Goal: Task Accomplishment & Management: Manage account settings

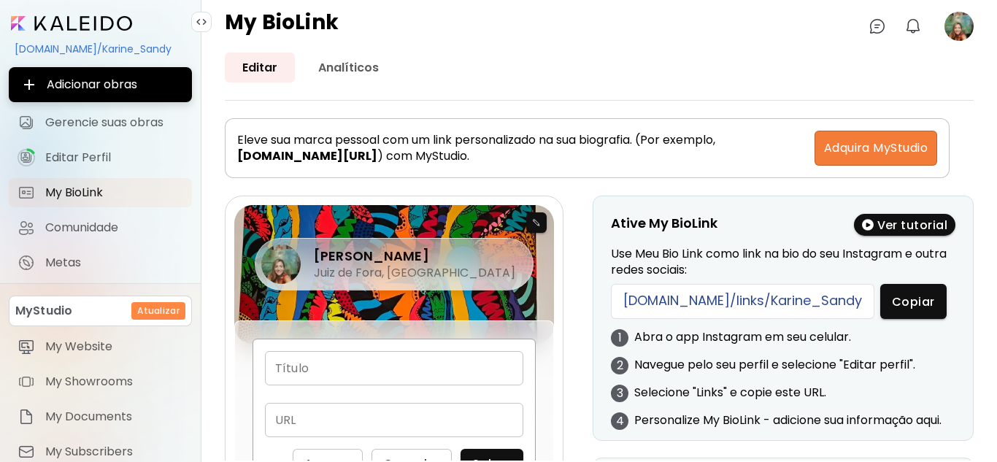
click at [954, 24] on image at bounding box center [958, 26] width 29 height 29
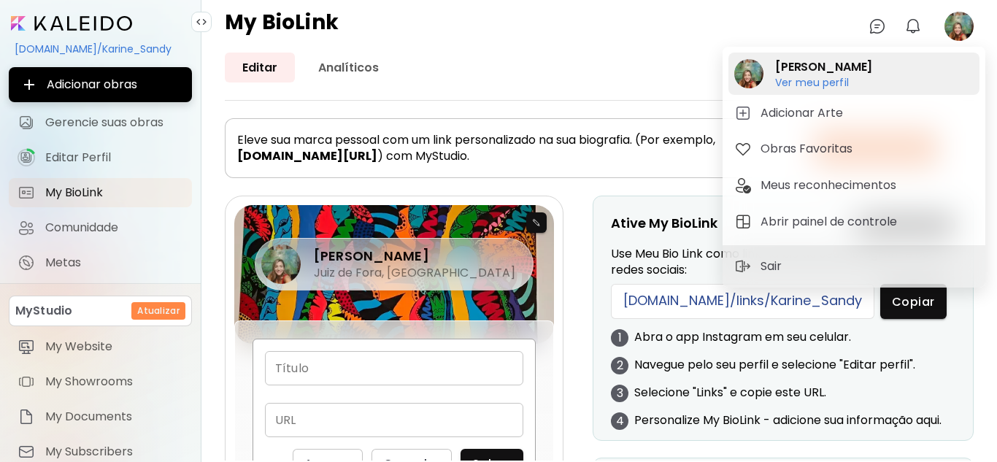
click at [802, 66] on h2 "[PERSON_NAME]" at bounding box center [823, 67] width 97 height 18
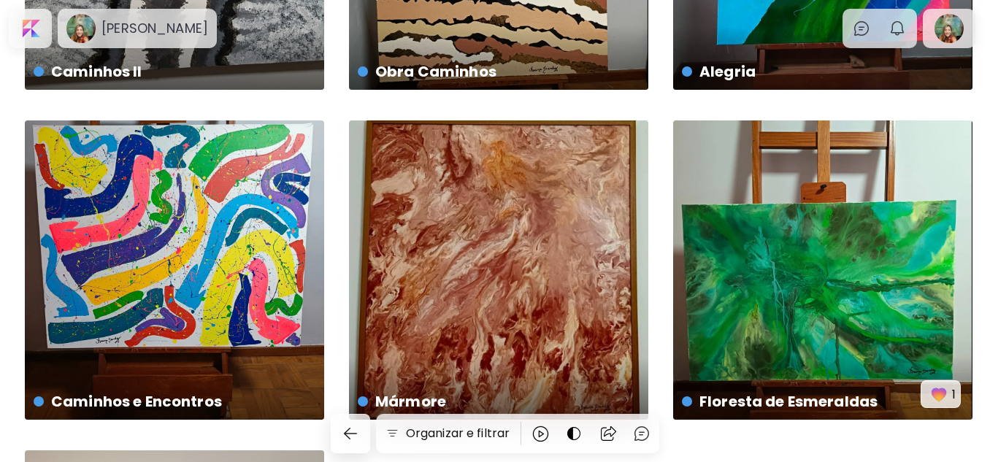
scroll to position [292, 0]
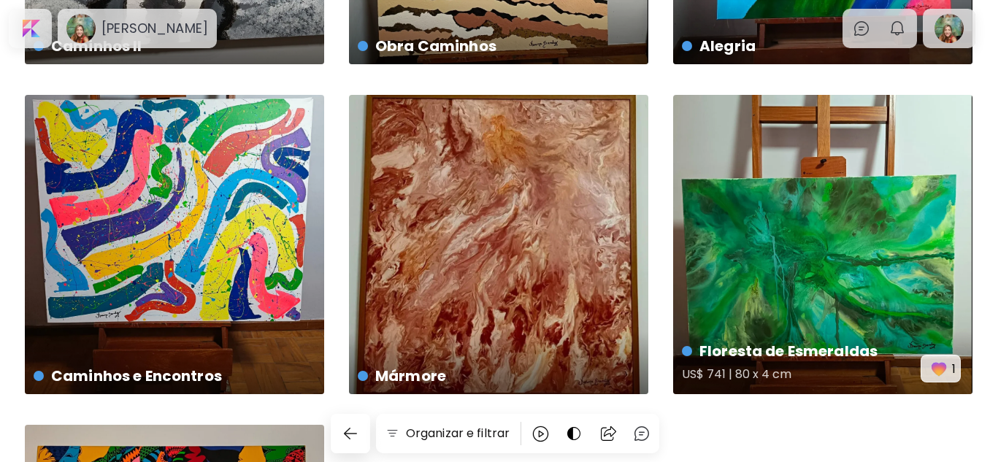
click at [868, 289] on div "Floresta de Esmeraldas US$ 741 | 80 x 4 cm 1" at bounding box center [822, 244] width 299 height 299
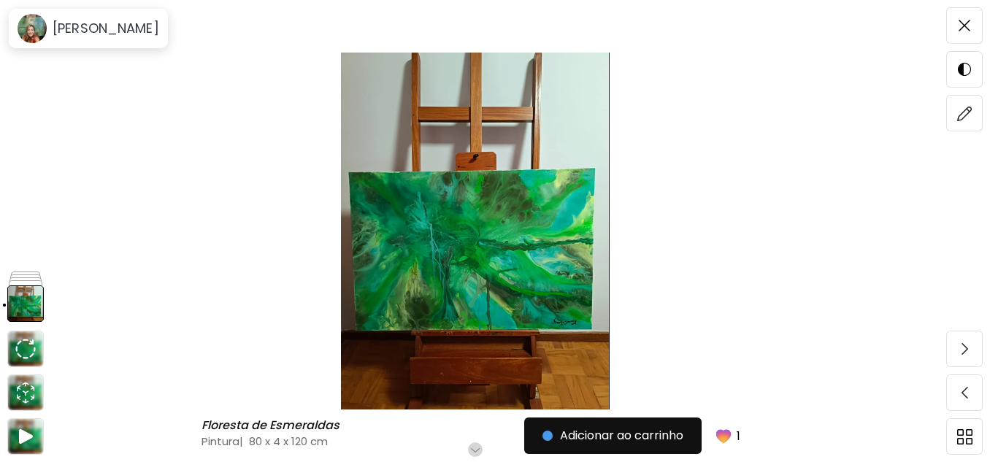
scroll to position [146, 0]
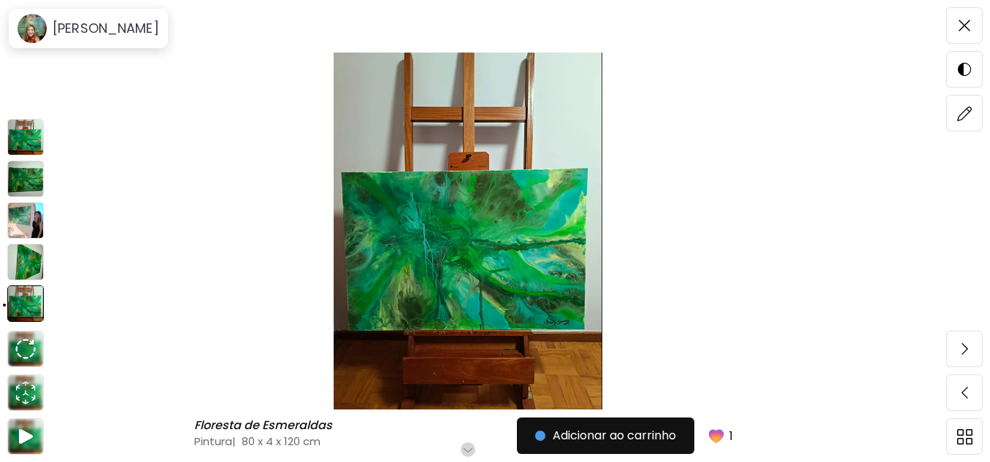
click at [20, 141] on img at bounding box center [25, 137] width 36 height 36
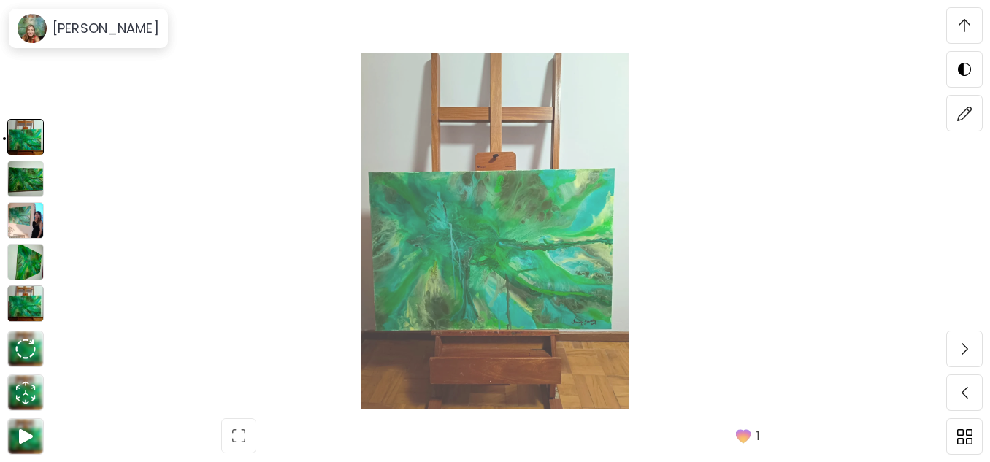
scroll to position [444, 0]
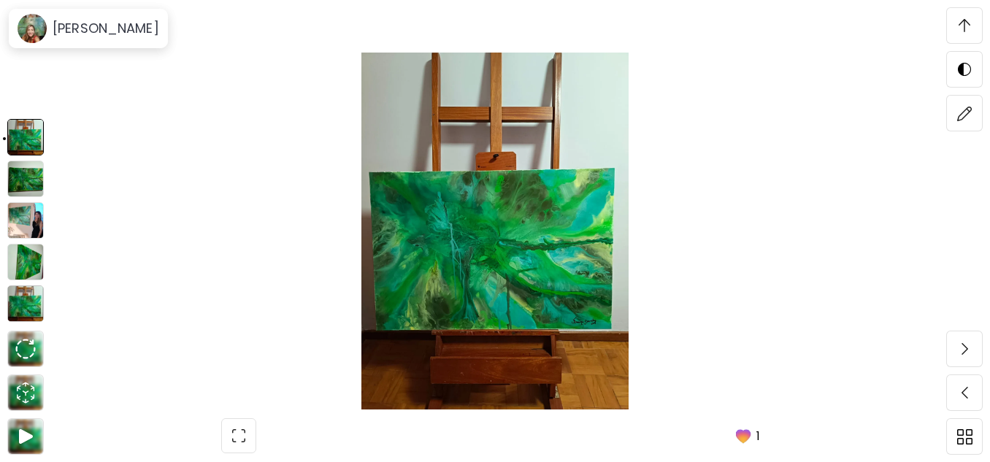
click at [31, 173] on img at bounding box center [25, 179] width 36 height 36
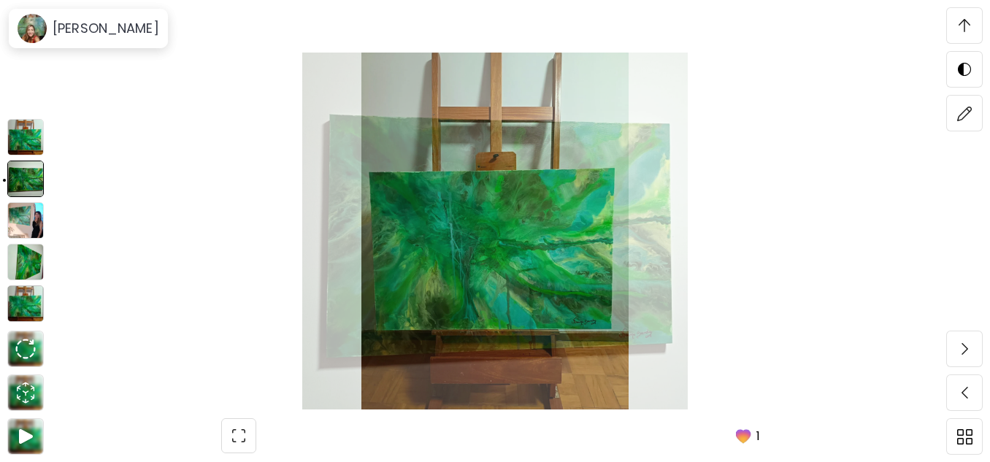
scroll to position [3025, 0]
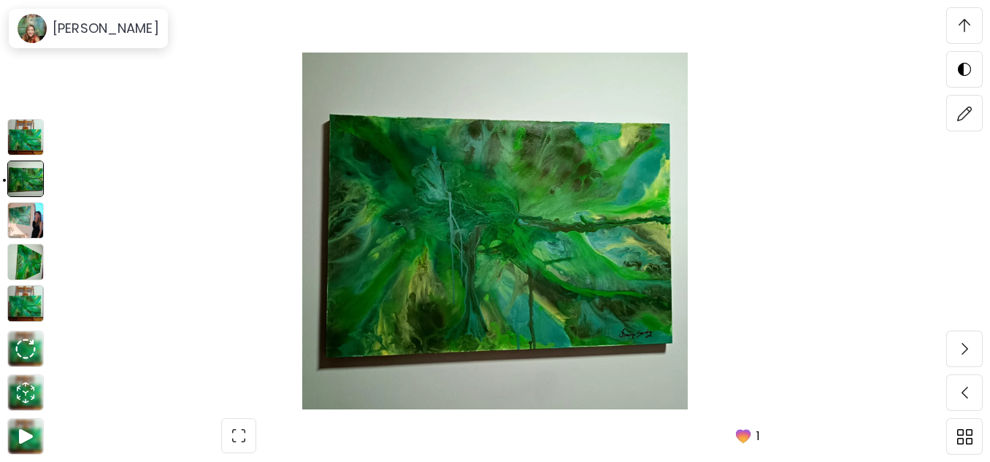
click at [24, 223] on img at bounding box center [25, 220] width 36 height 36
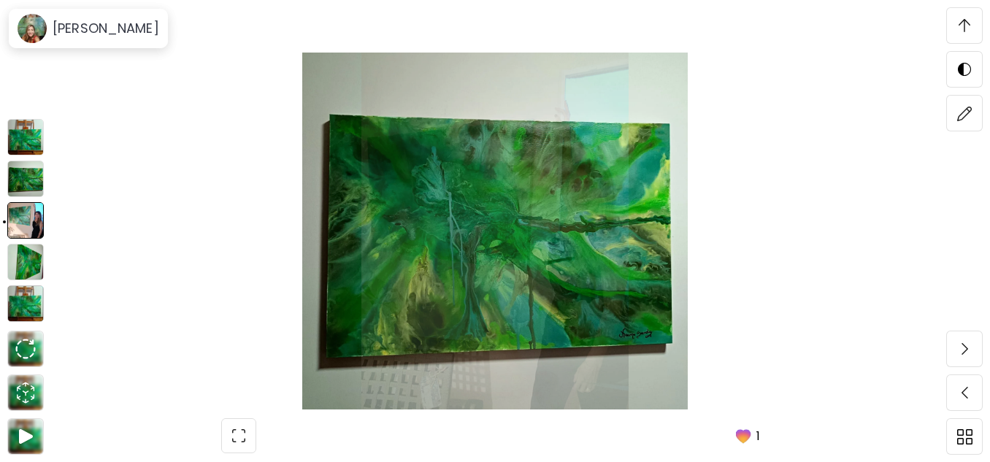
scroll to position [3535, 0]
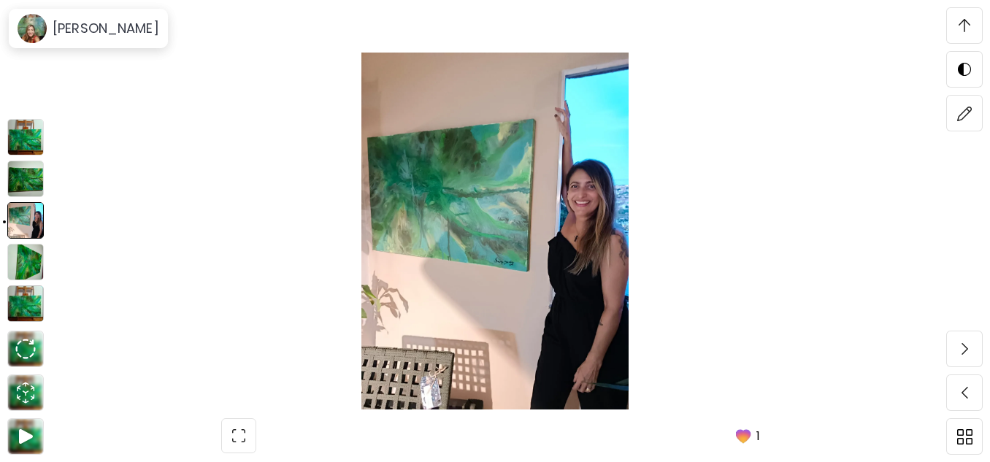
click at [21, 261] on img at bounding box center [25, 262] width 36 height 36
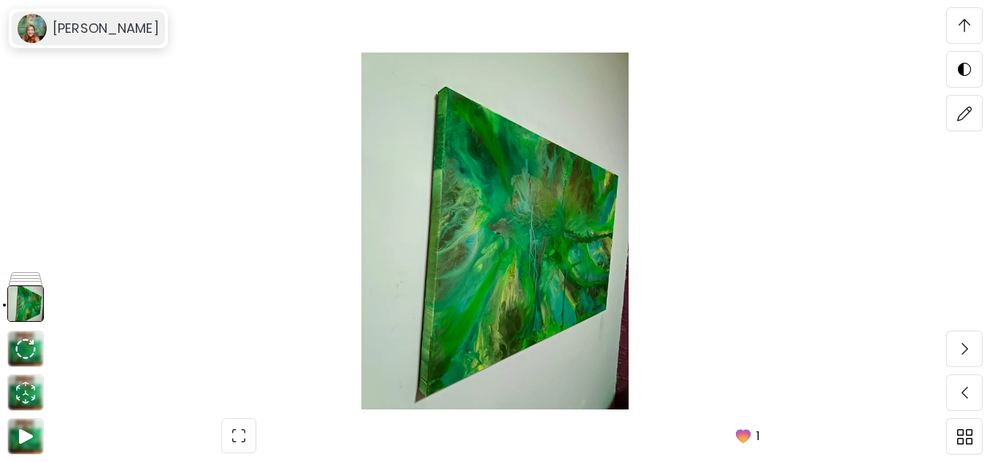
click at [69, 26] on h6 "[PERSON_NAME]" at bounding box center [106, 29] width 107 height 18
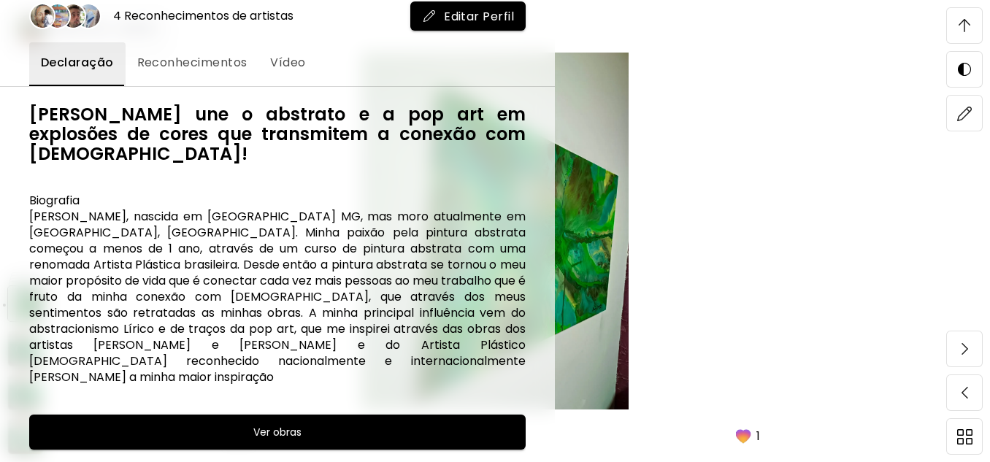
scroll to position [95, 0]
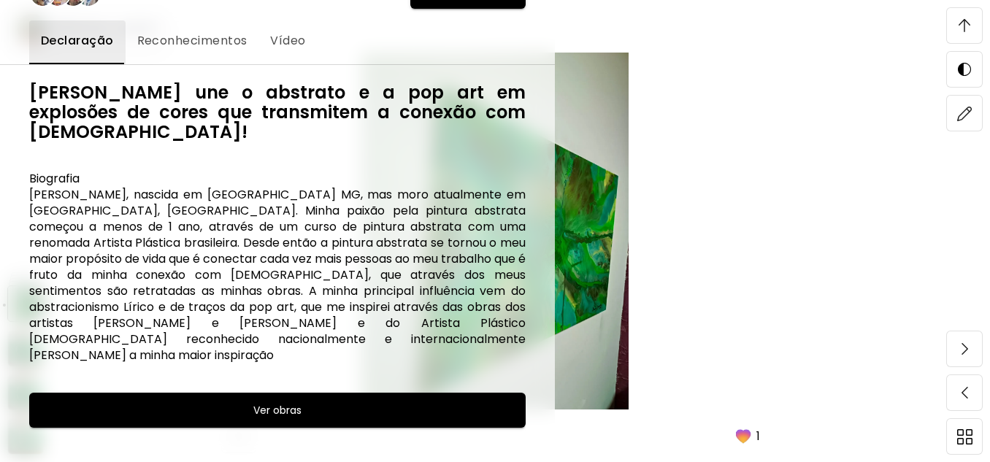
click at [294, 39] on span "Vídeo" at bounding box center [287, 41] width 35 height 18
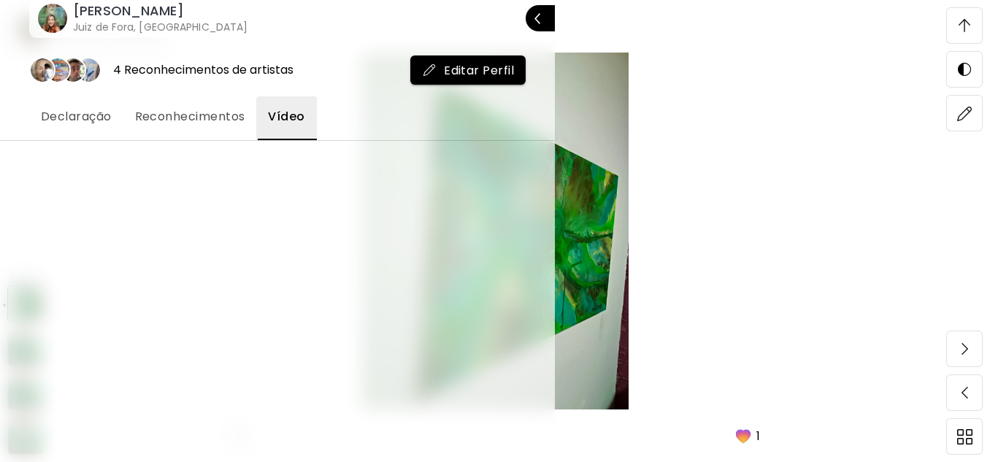
click at [295, 109] on span "Vídeo" at bounding box center [286, 117] width 36 height 18
click at [423, 137] on div "Declaração Reconhecimentos Vídeo" at bounding box center [277, 118] width 496 height 44
click at [531, 12] on span "Fechar" at bounding box center [516, 18] width 58 height 31
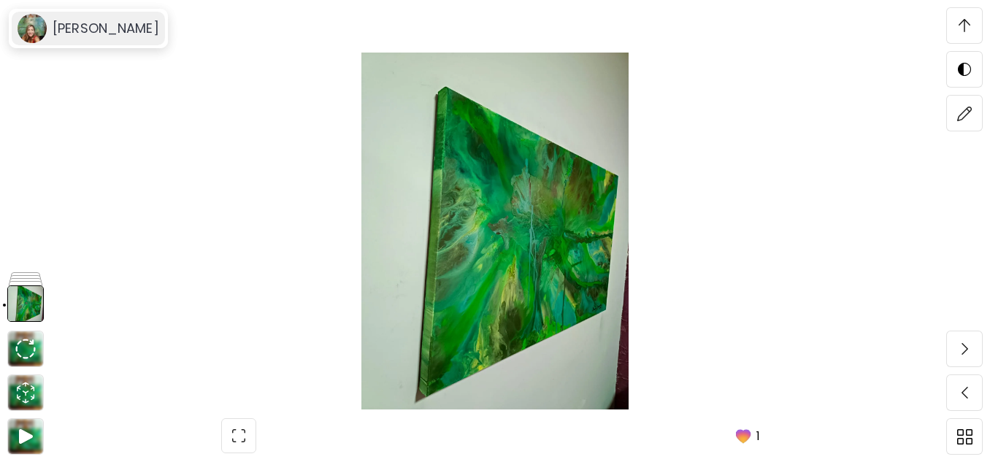
click at [106, 26] on h6 "[PERSON_NAME]" at bounding box center [106, 29] width 107 height 18
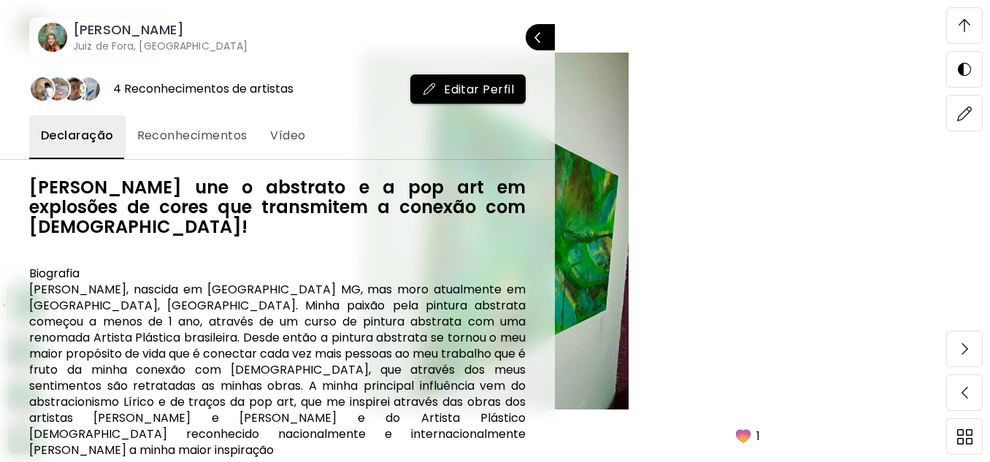
click at [204, 134] on span "Reconhecimentos" at bounding box center [192, 136] width 110 height 18
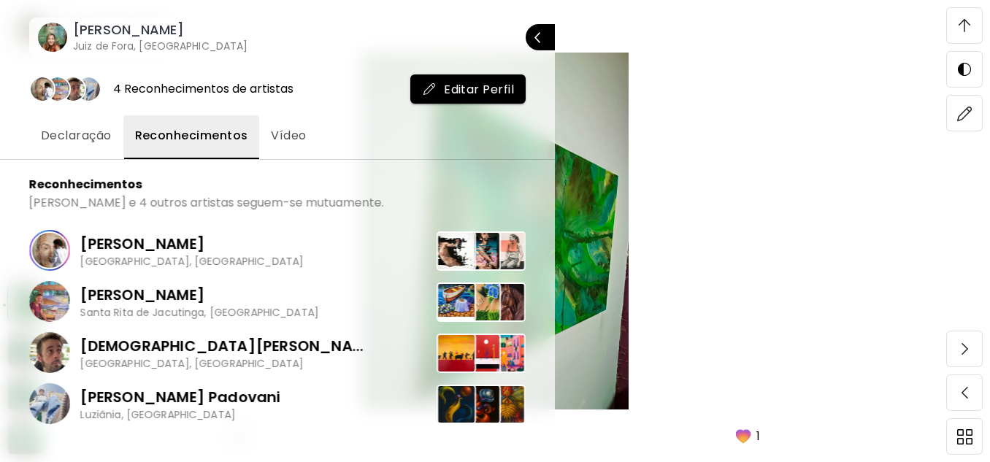
click at [305, 134] on span "Vídeo" at bounding box center [288, 136] width 35 height 18
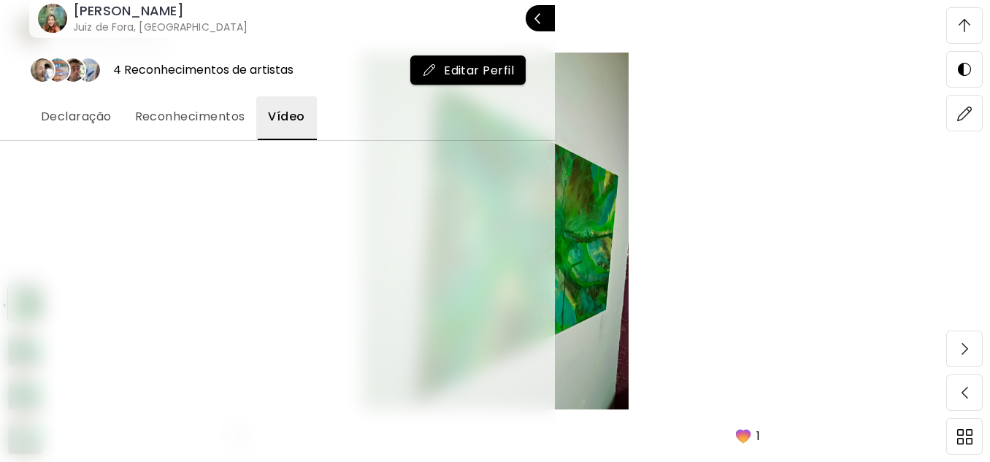
scroll to position [3899, 0]
click at [285, 112] on span "Vídeo" at bounding box center [286, 117] width 36 height 18
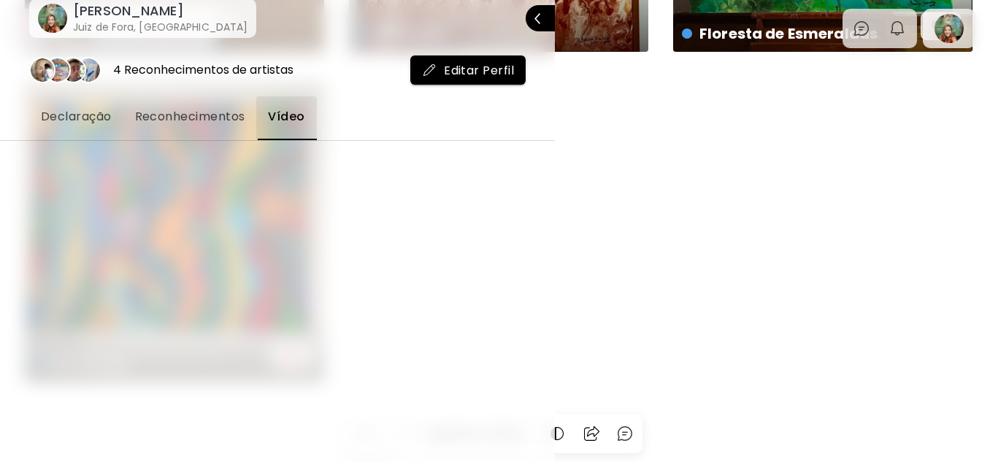
scroll to position [493, 0]
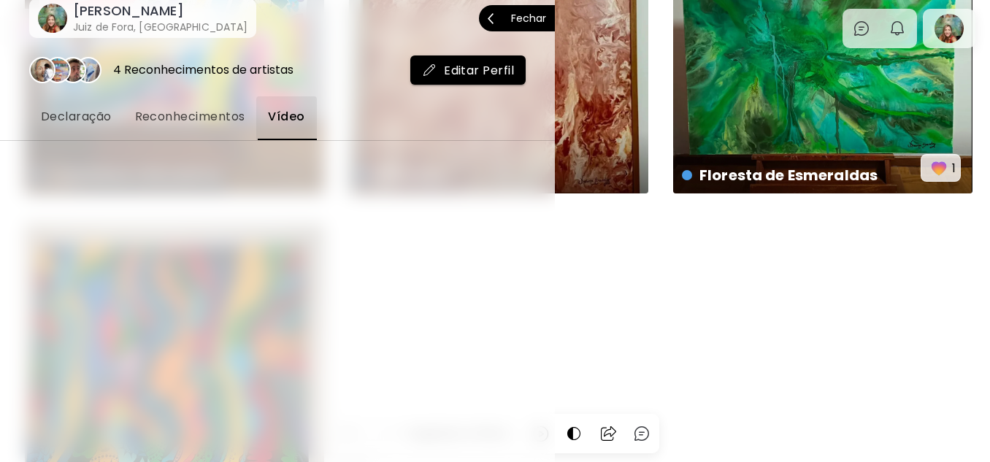
click at [531, 14] on p "Fechar" at bounding box center [528, 18] width 35 height 10
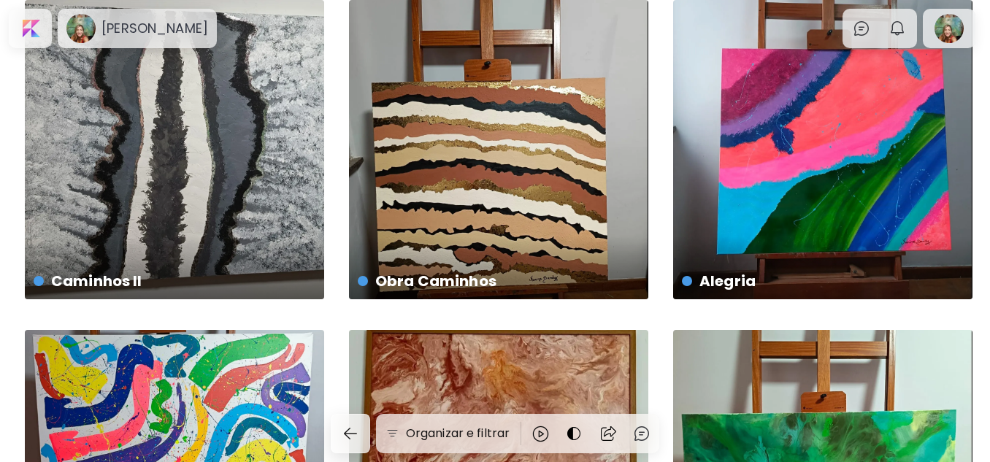
scroll to position [0, 0]
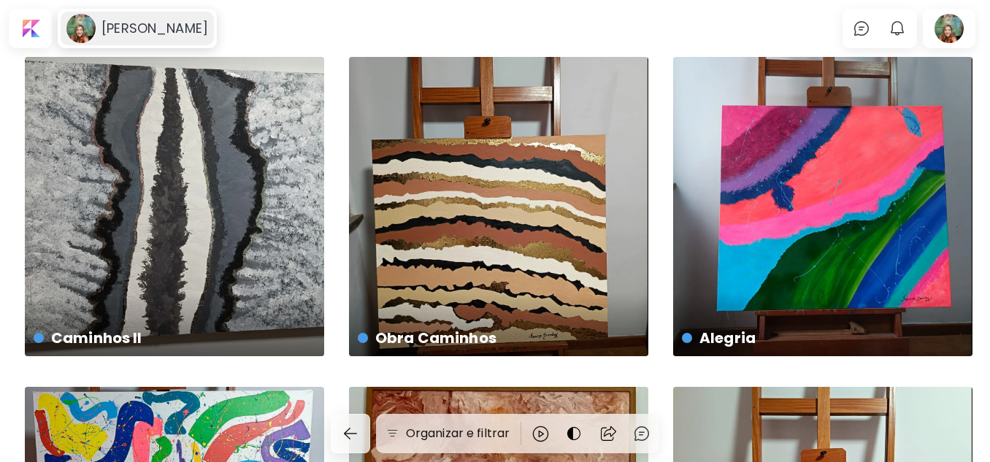
click at [120, 25] on h6 "[PERSON_NAME]" at bounding box center [154, 29] width 107 height 18
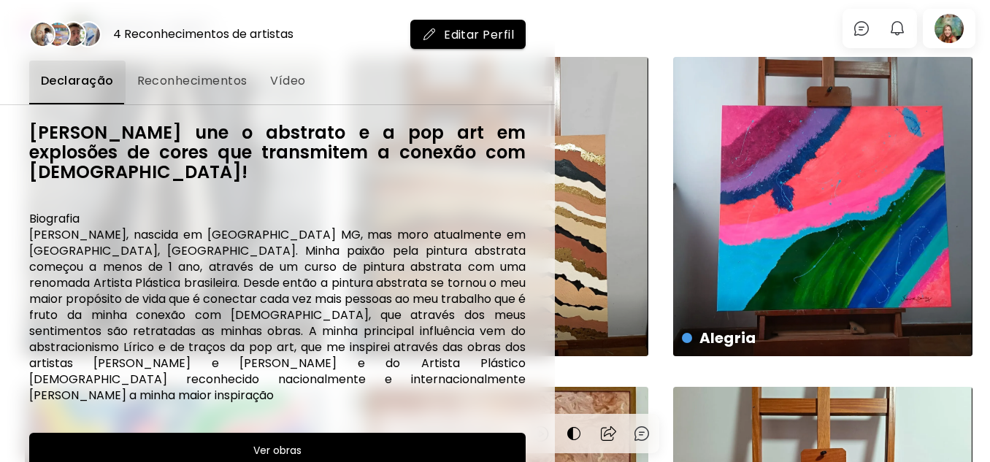
scroll to position [95, 0]
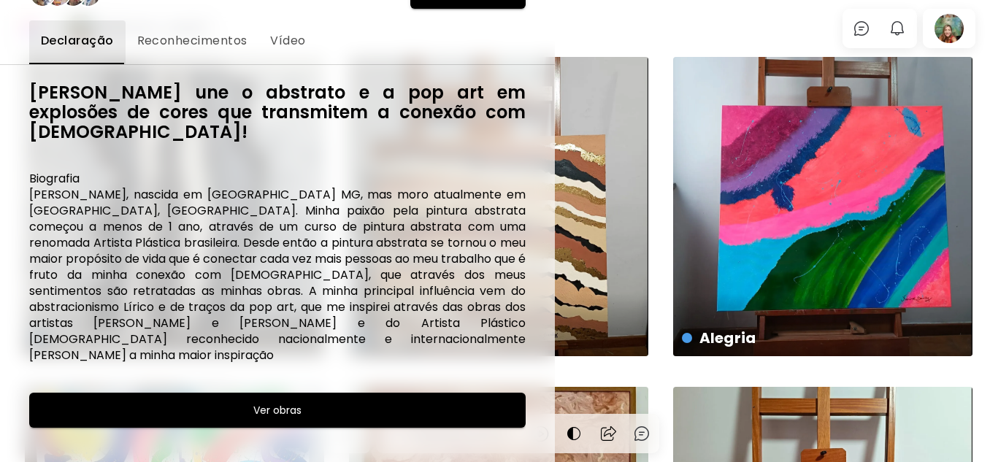
click at [277, 401] on h6 "Ver obras" at bounding box center [277, 410] width 48 height 18
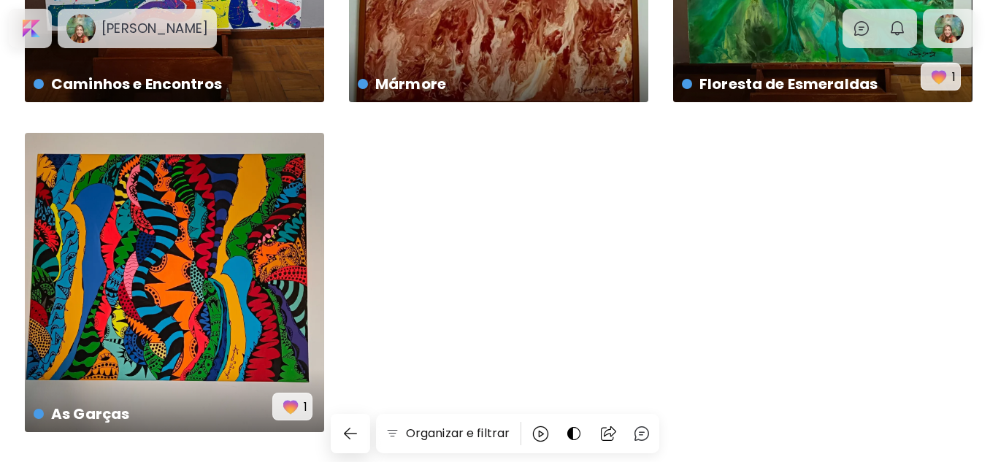
scroll to position [634, 0]
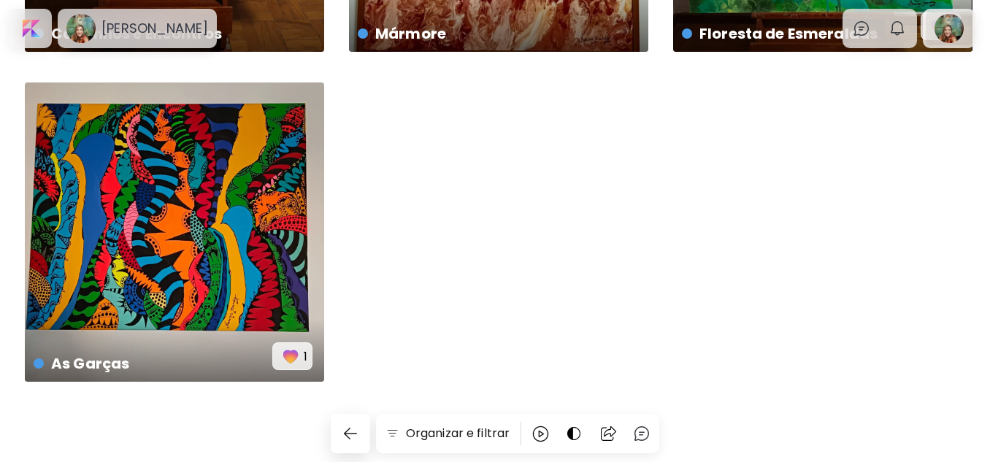
click at [957, 26] on div at bounding box center [948, 29] width 47 height 34
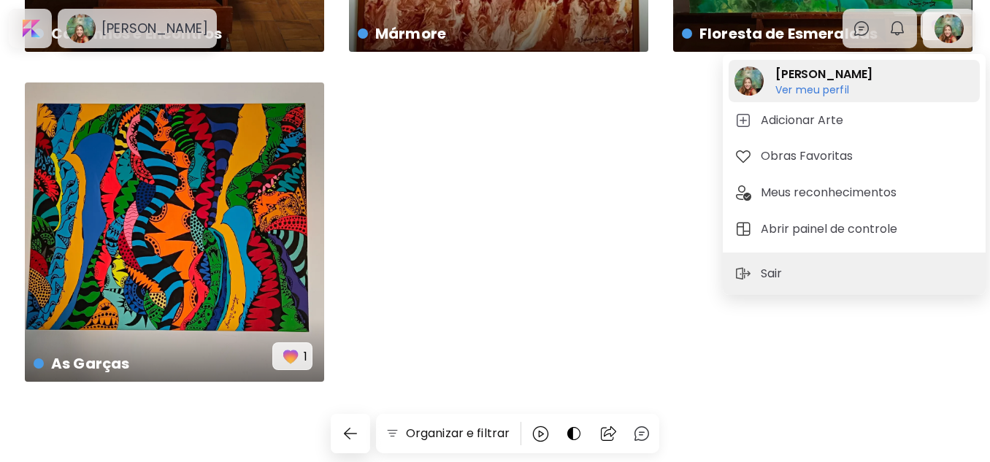
click at [809, 88] on h6 "Ver meu perfil" at bounding box center [823, 89] width 97 height 13
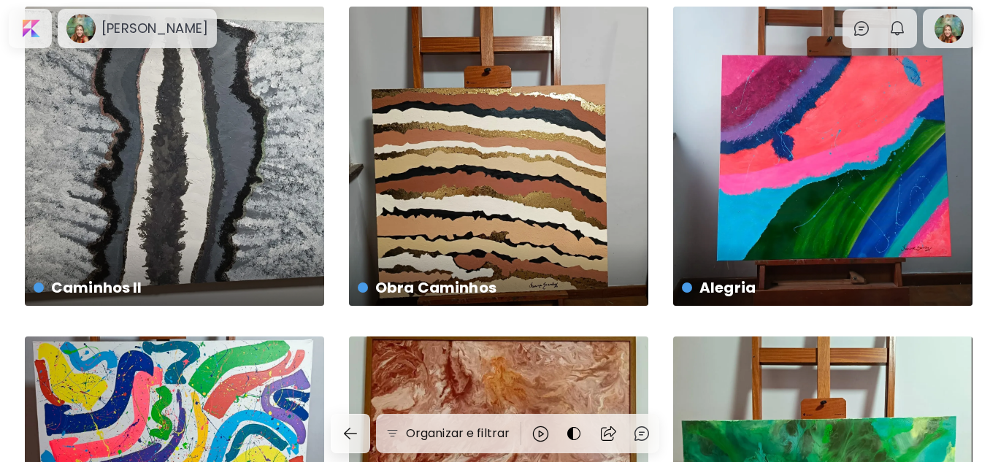
scroll to position [0, 0]
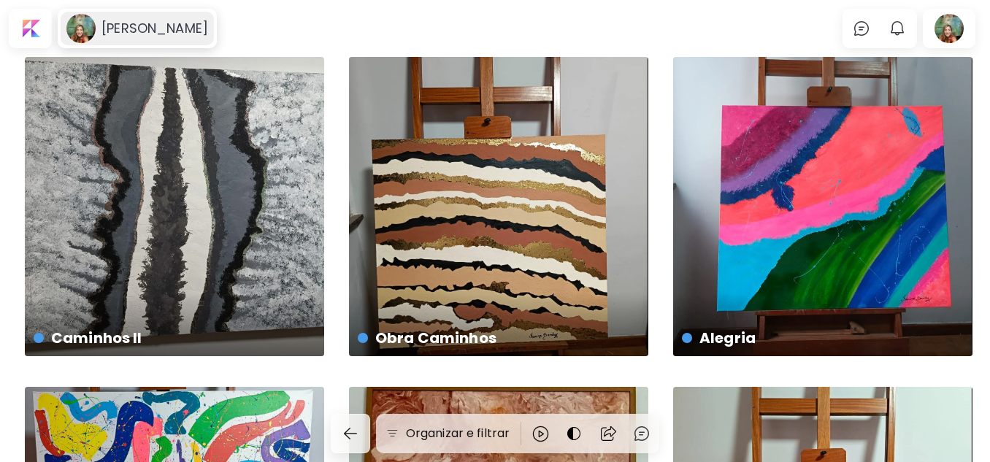
click at [143, 25] on h6 "[PERSON_NAME]" at bounding box center [154, 29] width 107 height 18
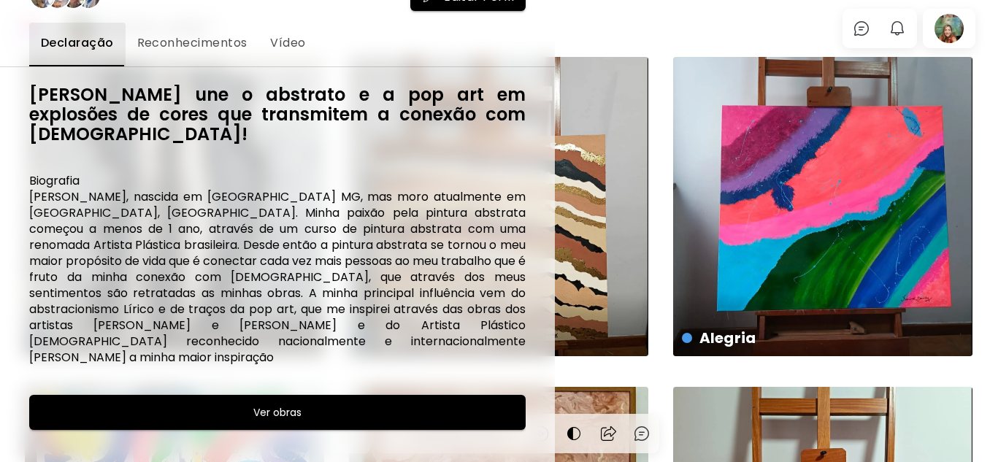
scroll to position [95, 0]
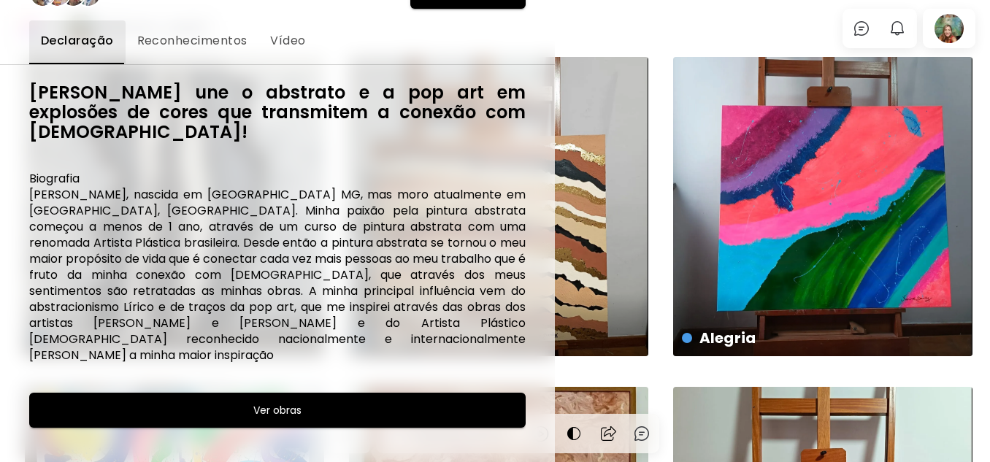
click at [213, 34] on span "Reconhecimentos" at bounding box center [192, 41] width 110 height 18
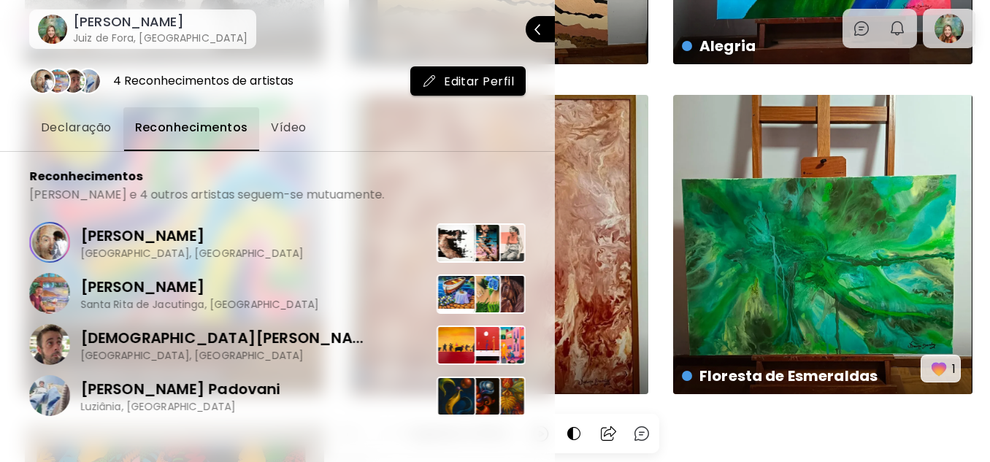
scroll to position [0, 0]
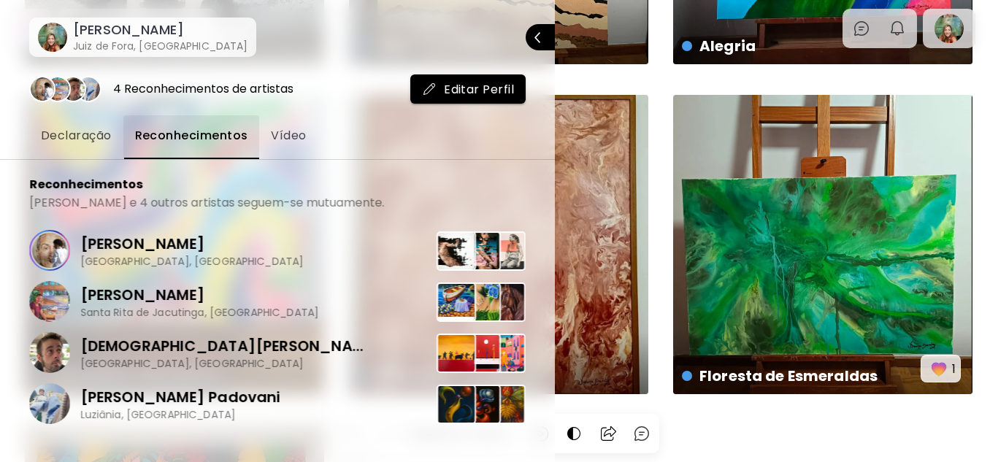
click at [288, 133] on span "Vídeo" at bounding box center [288, 136] width 35 height 18
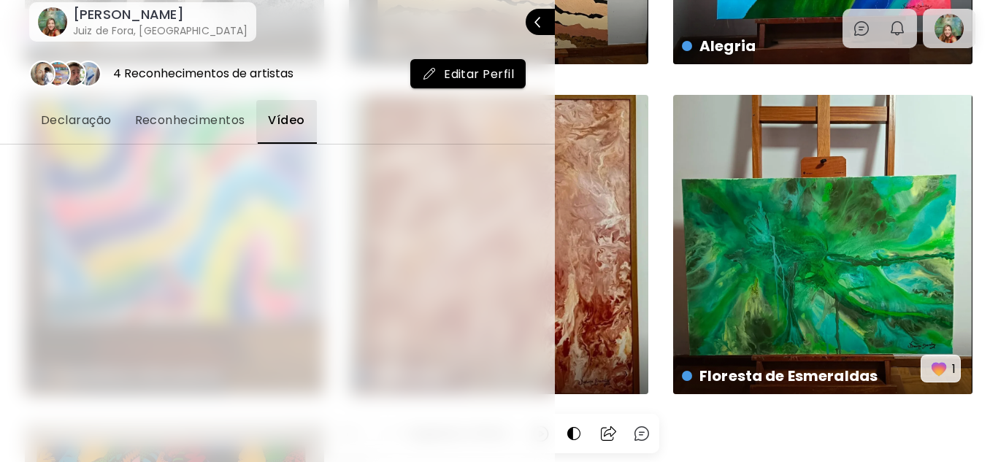
scroll to position [19, 0]
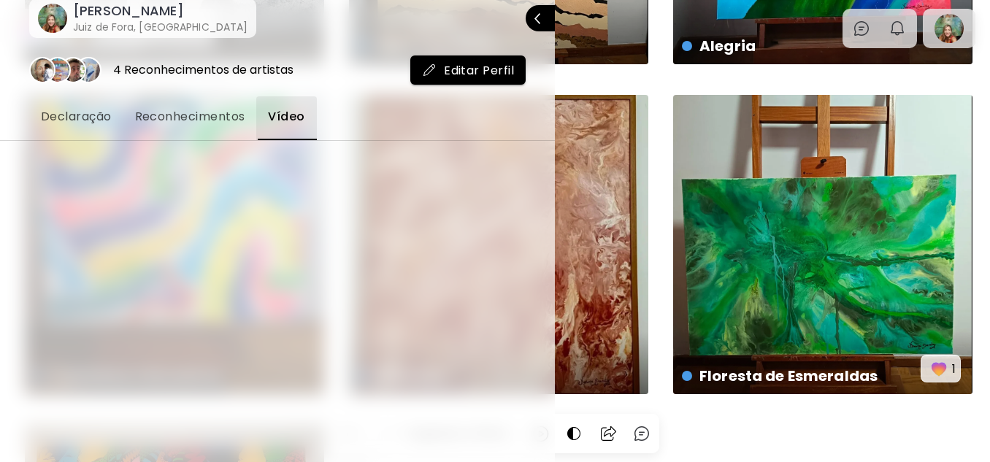
click at [353, 43] on div "4 Reconhecimentos de artistas Editar Perfil Declaração Reconhecimentos Vídeo" at bounding box center [277, 250] width 555 height 424
click at [498, 67] on span "Editar Perfil" at bounding box center [468, 70] width 92 height 15
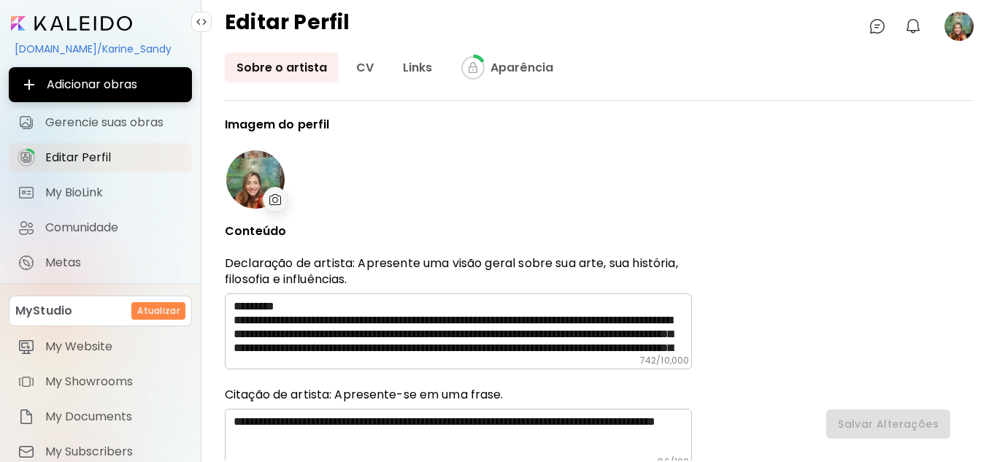
type input "******"
type input "**********"
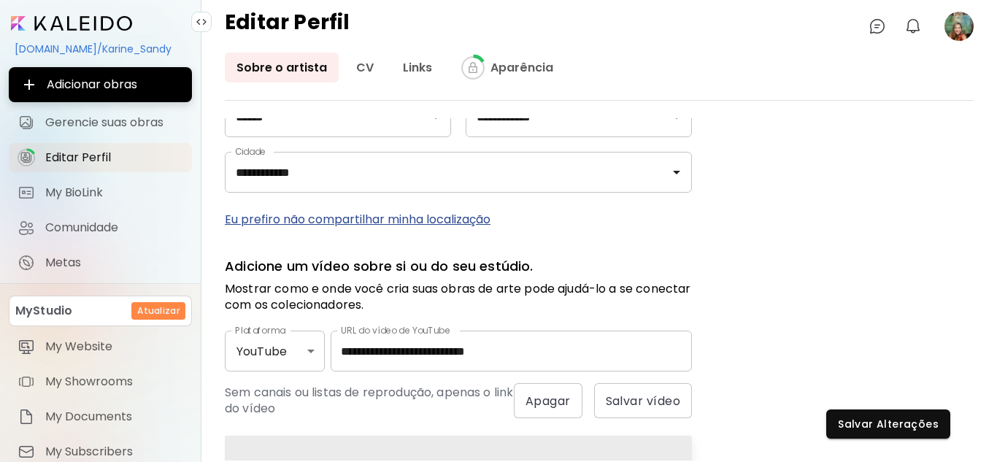
scroll to position [803, 0]
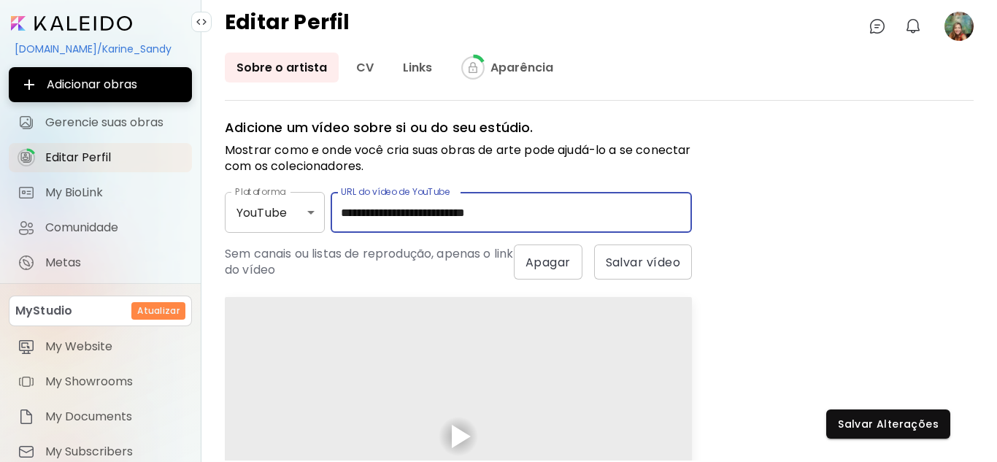
drag, startPoint x: 550, startPoint y: 216, endPoint x: 323, endPoint y: 223, distance: 227.8
click at [323, 223] on div "**********" at bounding box center [458, 212] width 467 height 41
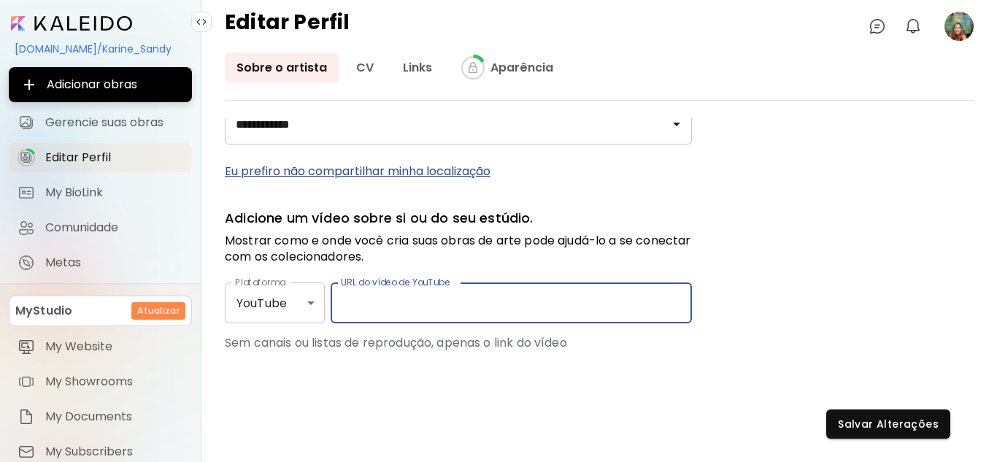
scroll to position [712, 0]
paste input "**********"
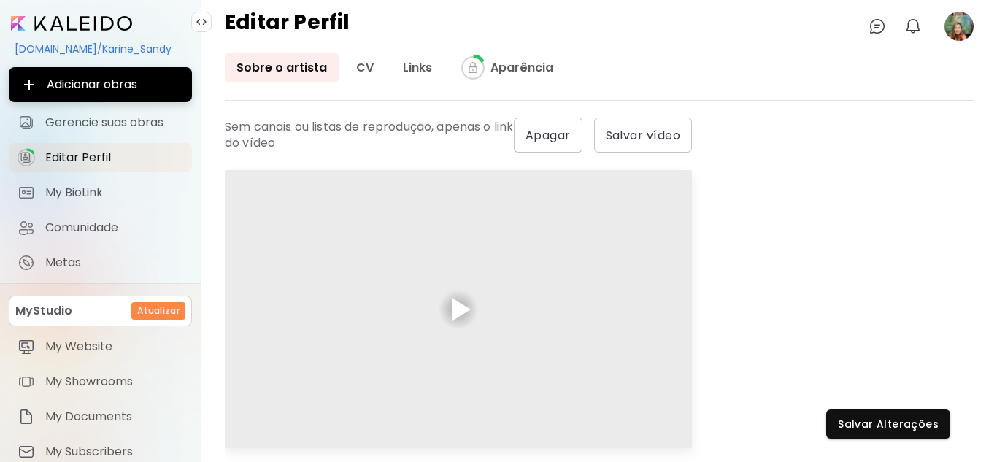
scroll to position [949, 0]
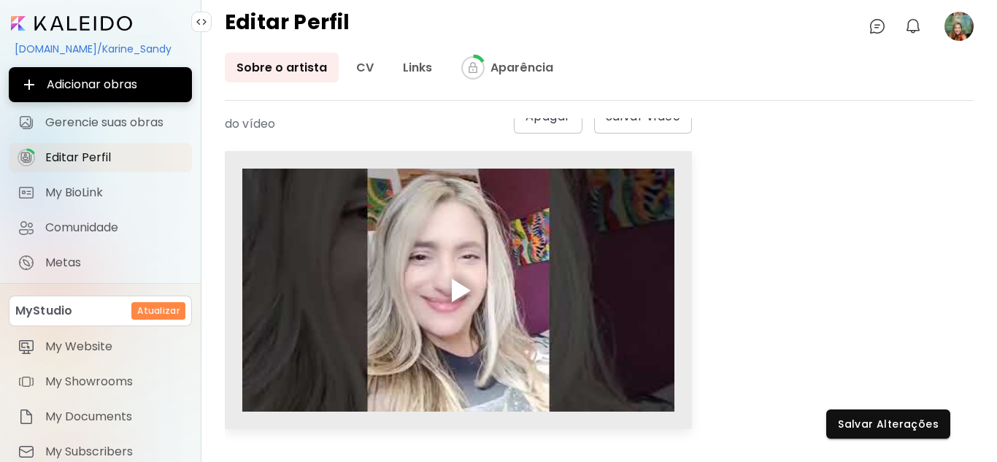
type input "**********"
click at [460, 289] on div at bounding box center [461, 290] width 19 height 23
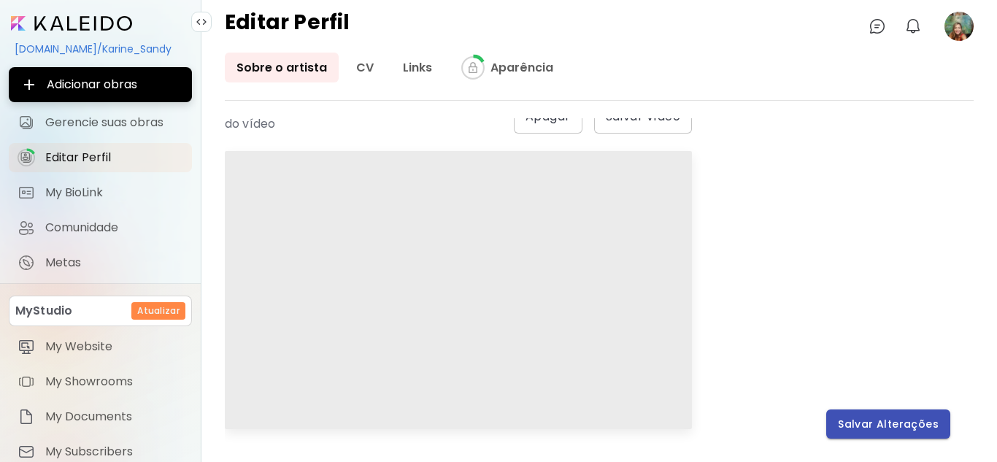
click at [893, 418] on span "Salvar Alterações" at bounding box center [888, 424] width 101 height 15
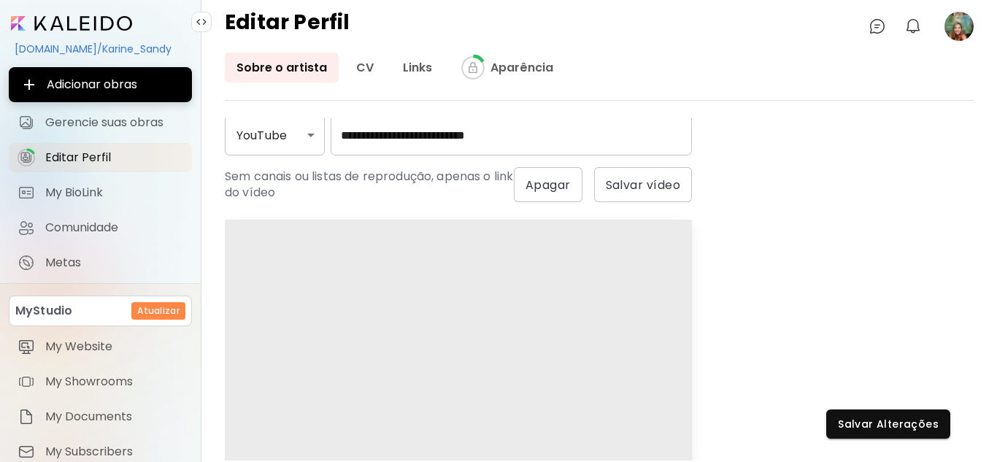
scroll to position [803, 0]
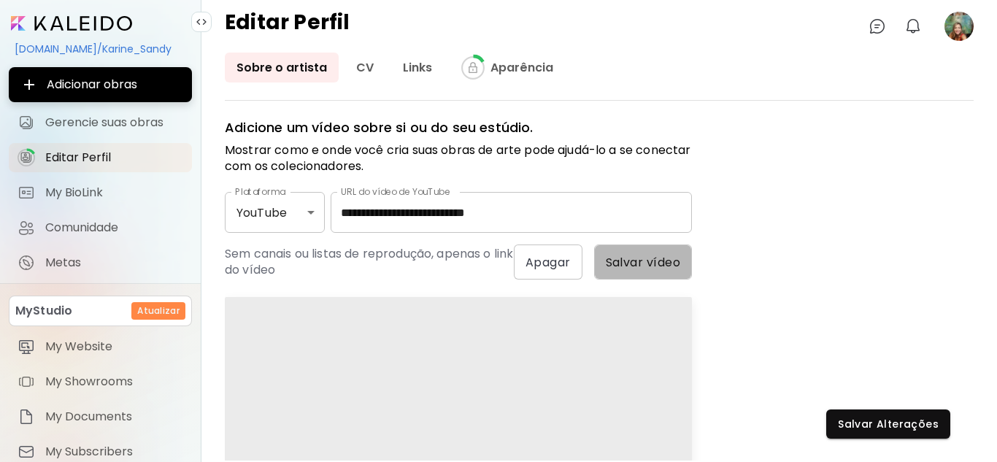
click at [641, 258] on span "Salvar vídeo" at bounding box center [643, 262] width 75 height 15
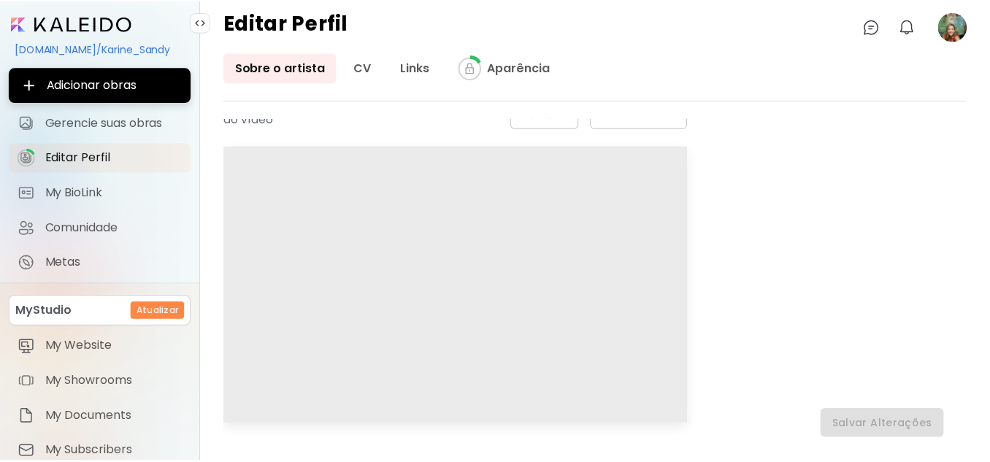
scroll to position [1027, 0]
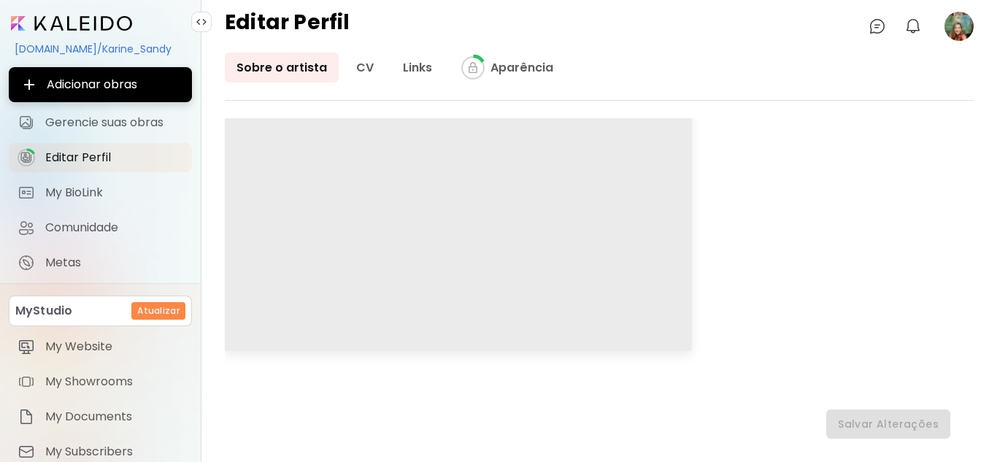
click at [90, 21] on input "image" at bounding box center [71, 23] width 121 height 15
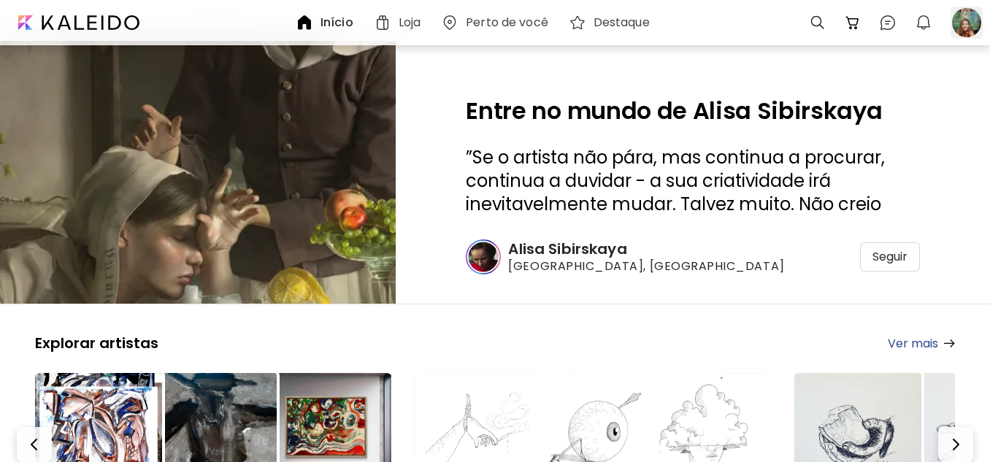
click at [966, 13] on div at bounding box center [966, 23] width 32 height 32
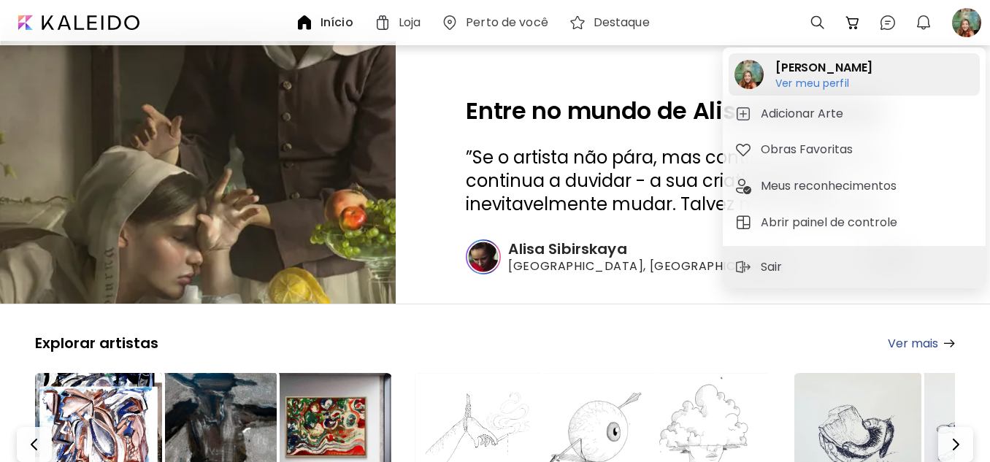
click at [809, 80] on h6 "Ver meu perfil" at bounding box center [823, 83] width 97 height 13
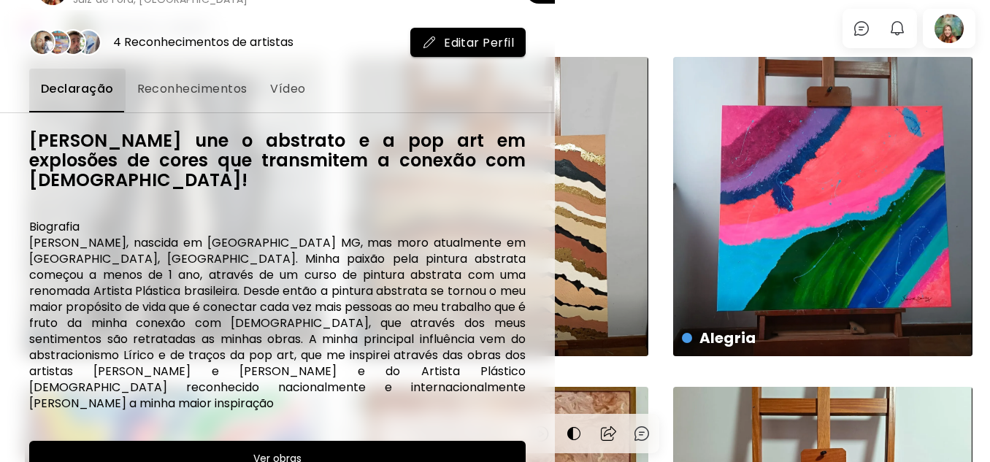
scroll to position [95, 0]
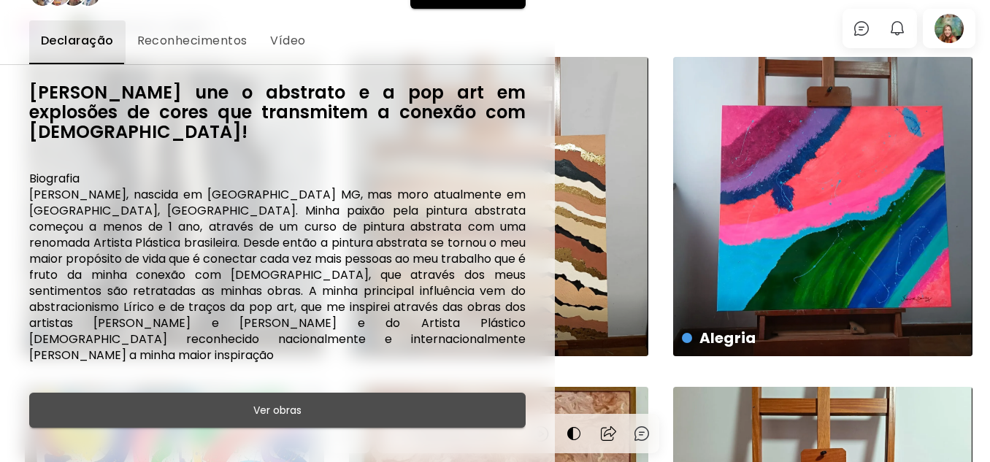
click at [310, 401] on span "Ver obras" at bounding box center [277, 410] width 460 height 18
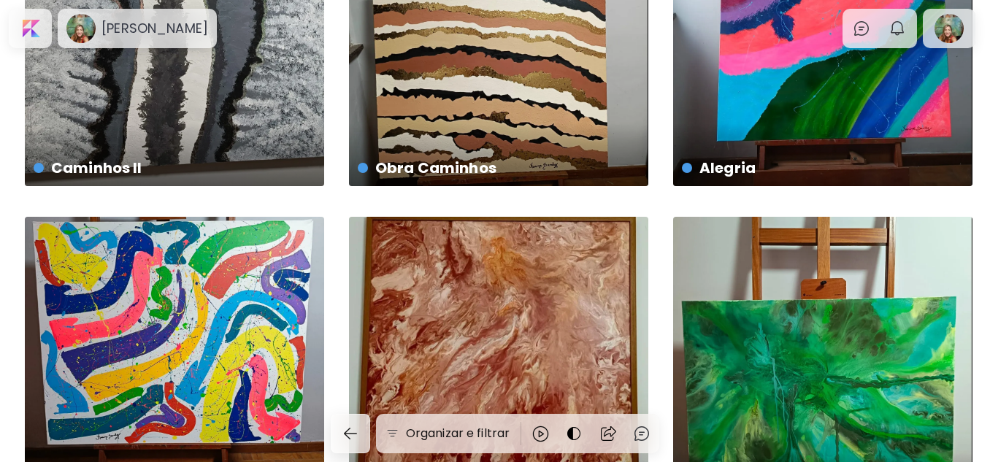
scroll to position [50, 0]
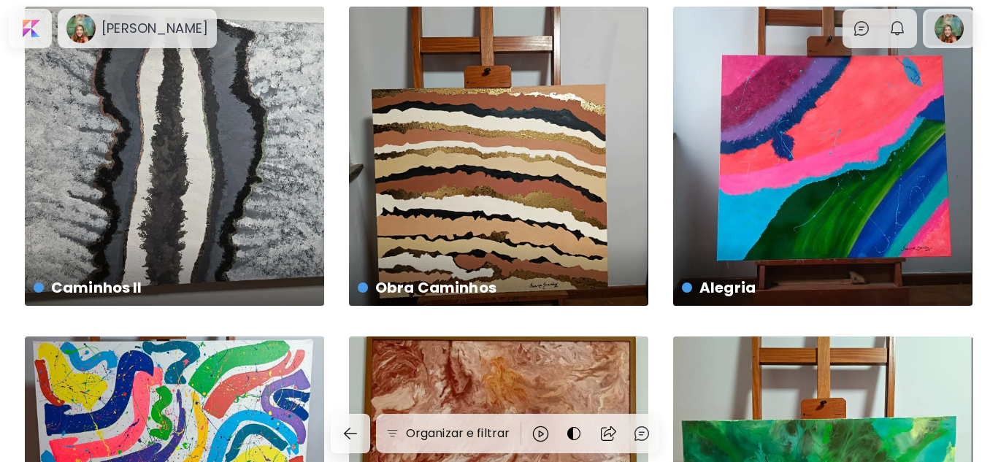
click at [957, 21] on div at bounding box center [948, 29] width 47 height 34
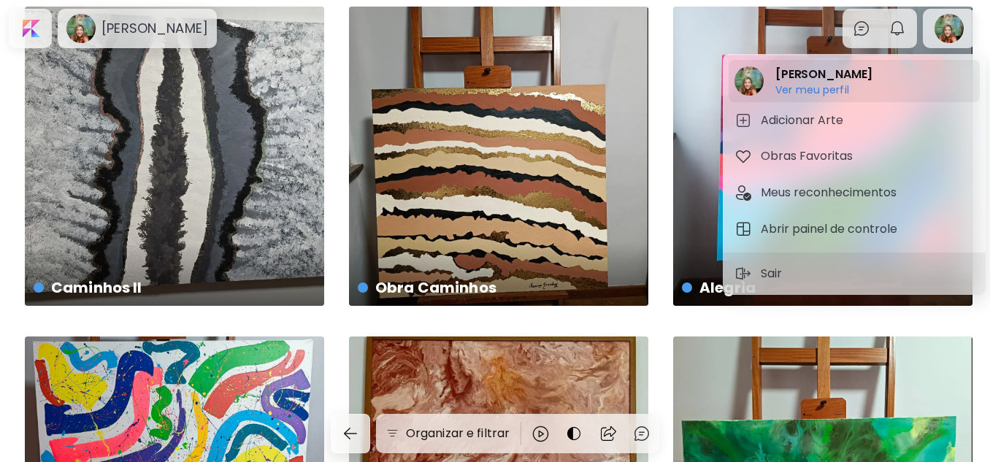
click at [820, 88] on h6 "Ver meu perfil" at bounding box center [823, 89] width 97 height 13
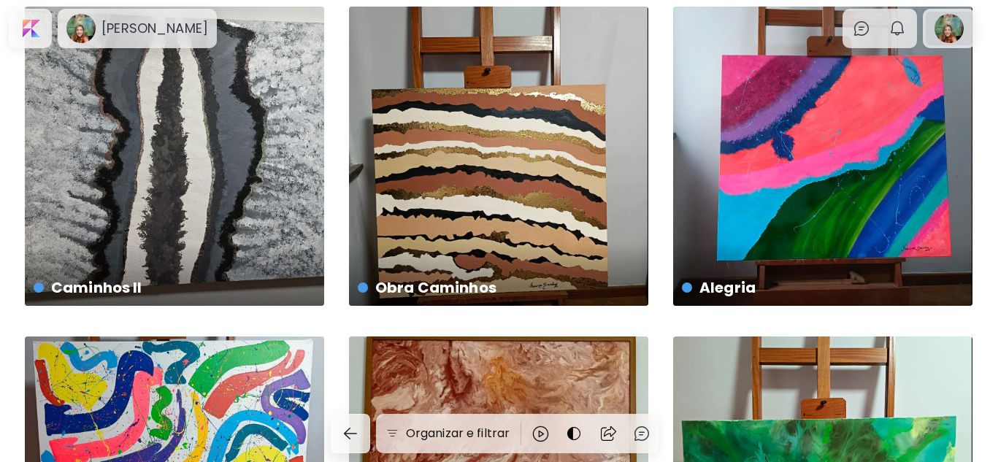
click at [949, 27] on div at bounding box center [948, 29] width 47 height 34
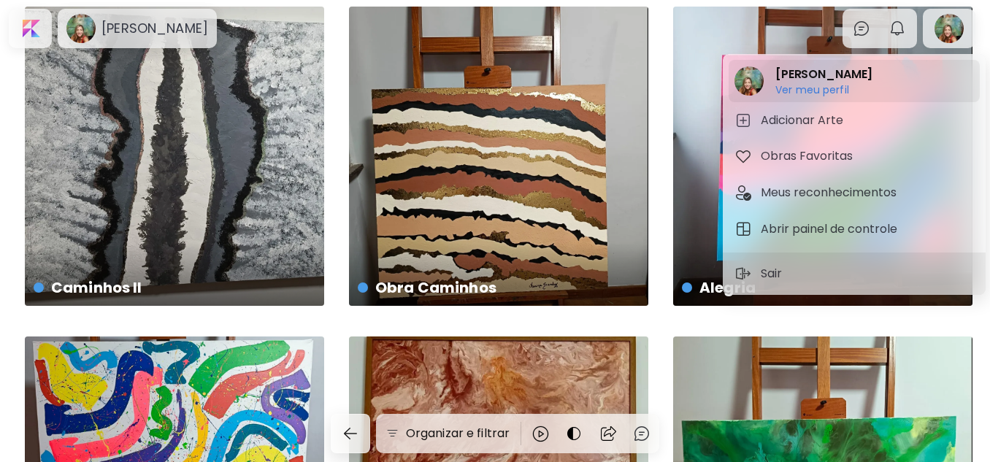
click at [799, 83] on h6 "Ver meu perfil" at bounding box center [823, 89] width 97 height 13
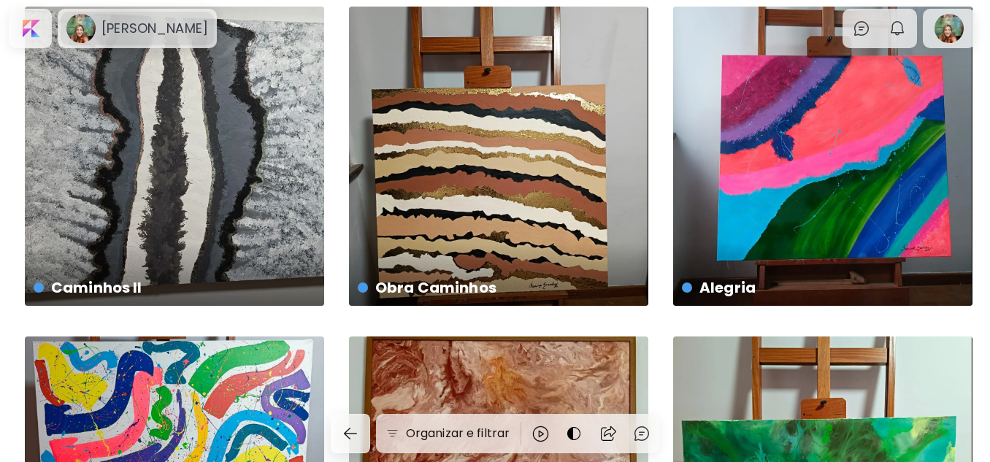
click at [158, 31] on h6 "[PERSON_NAME]" at bounding box center [154, 29] width 107 height 18
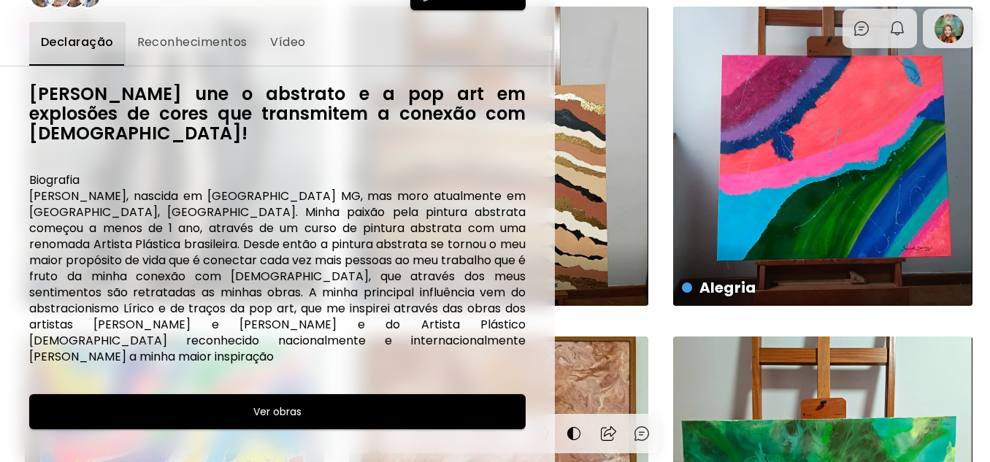
scroll to position [95, 0]
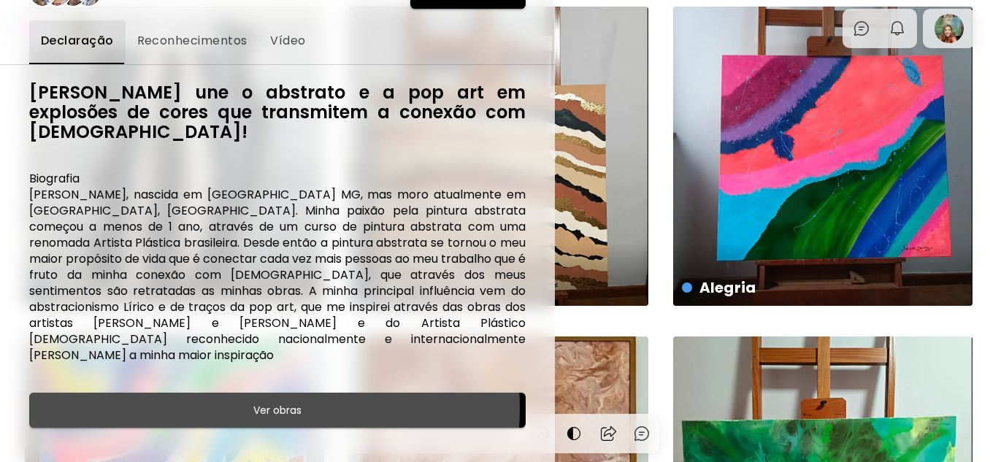
click at [262, 401] on h6 "Ver obras" at bounding box center [277, 410] width 48 height 18
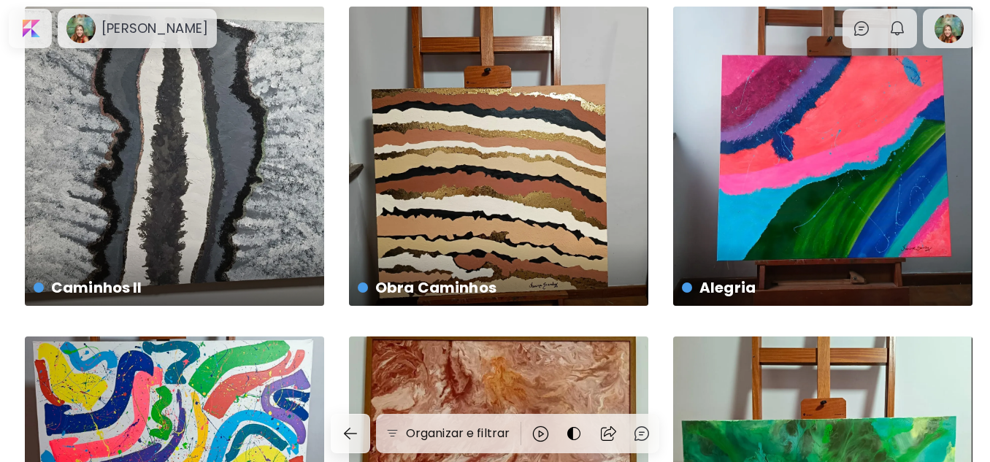
scroll to position [0, 0]
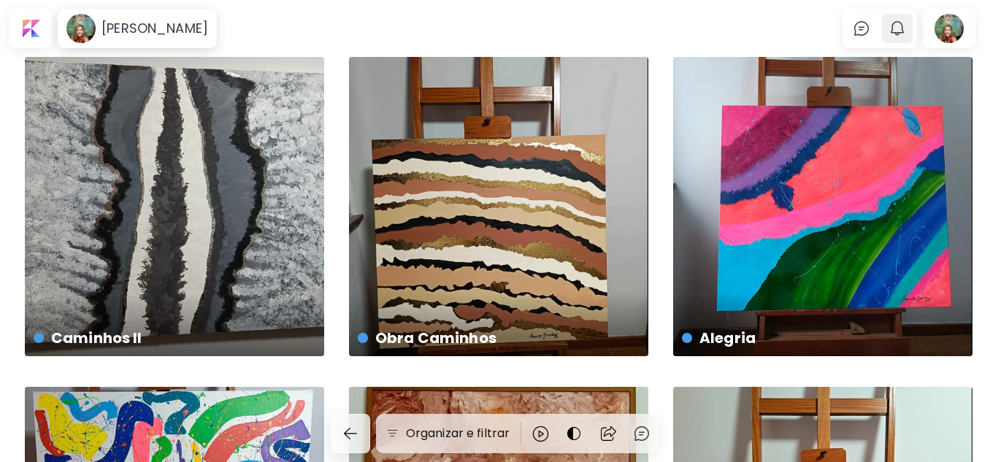
click at [905, 26] on img "button" at bounding box center [897, 29] width 18 height 18
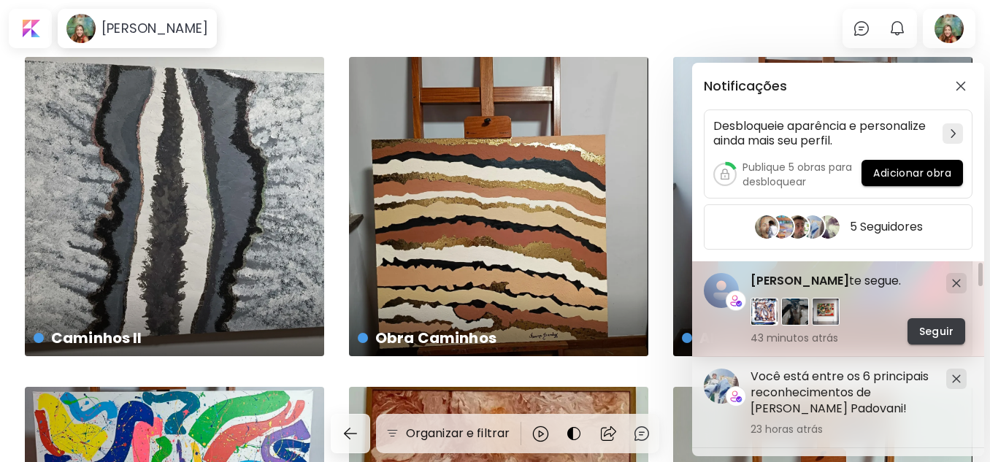
click at [943, 327] on span "Seguir" at bounding box center [936, 331] width 34 height 15
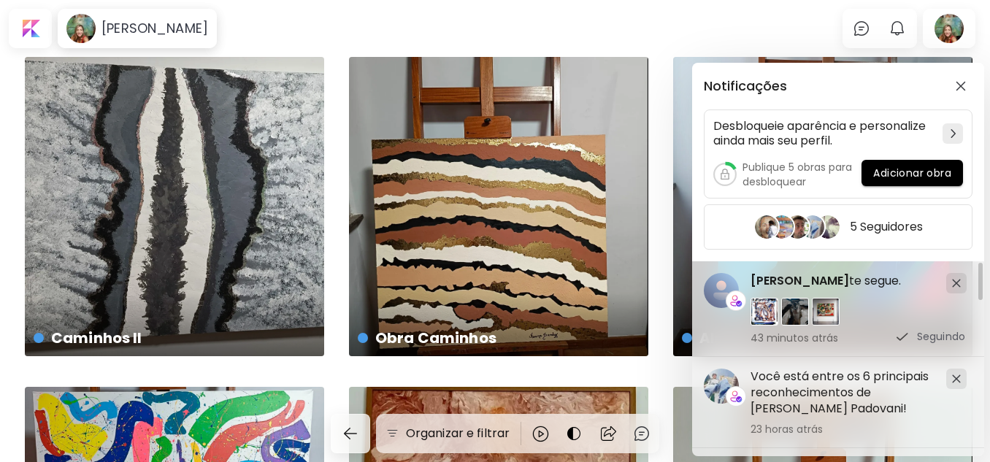
click at [717, 36] on div "Notificações Desbloqueie aparência e personalize ainda mais seu perfil. Publiqu…" at bounding box center [495, 231] width 990 height 462
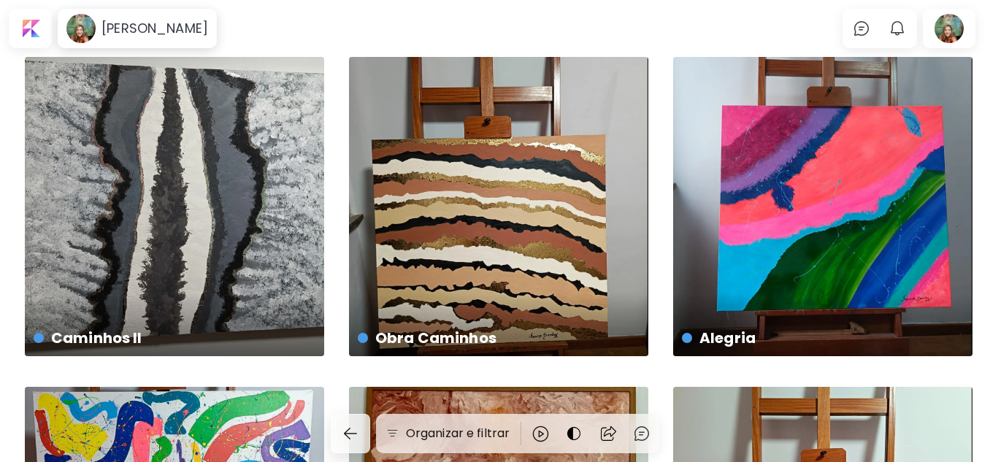
click at [694, 30] on body "[PERSON_NAME] 0 0 Organizar e filtrar Caminhos e Encontros US$ 741 | 100 x 4 cm…" at bounding box center [495, 231] width 990 height 462
